Goal: Information Seeking & Learning: Learn about a topic

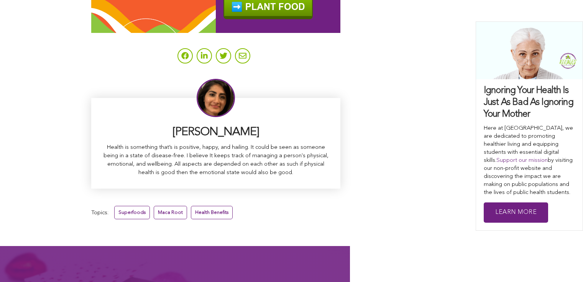
scroll to position [4926, 0]
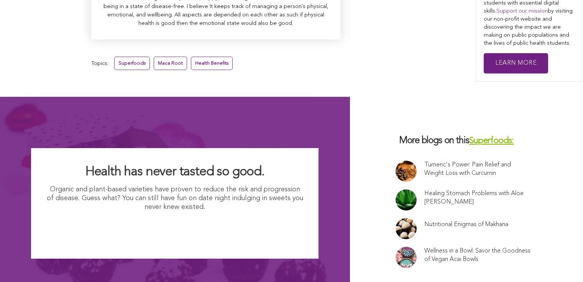
click at [424, 221] on link "Nutritional Enigmas of Makhana" at bounding box center [466, 225] width 84 height 8
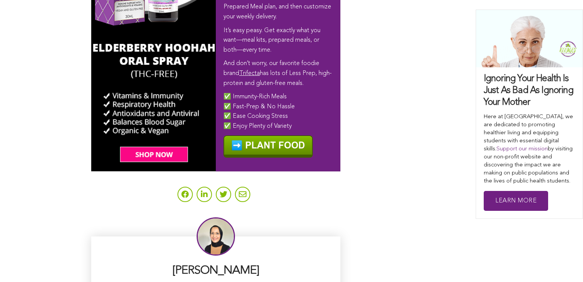
scroll to position [2595, 0]
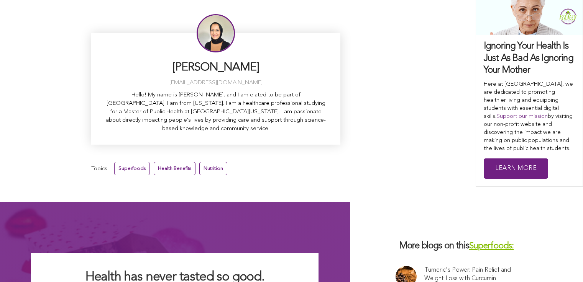
click at [114, 162] on link "Superfoods" at bounding box center [132, 168] width 36 height 13
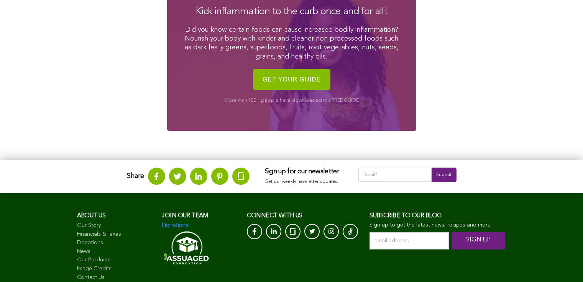
scroll to position [1084, 0]
